Goal: Task Accomplishment & Management: Manage account settings

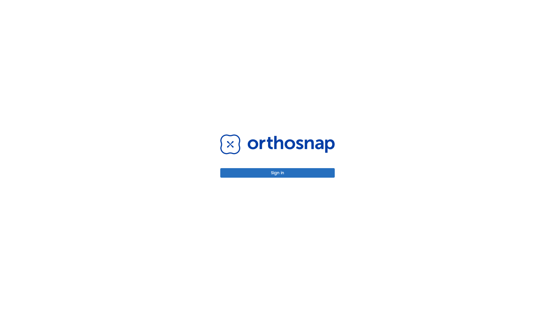
click at [277, 173] on button "Sign in" at bounding box center [277, 173] width 114 height 10
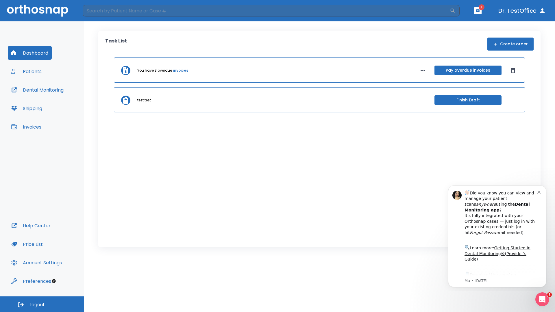
click at [42, 304] on span "Logout" at bounding box center [36, 305] width 15 height 6
